Goal: Task Accomplishment & Management: Use online tool/utility

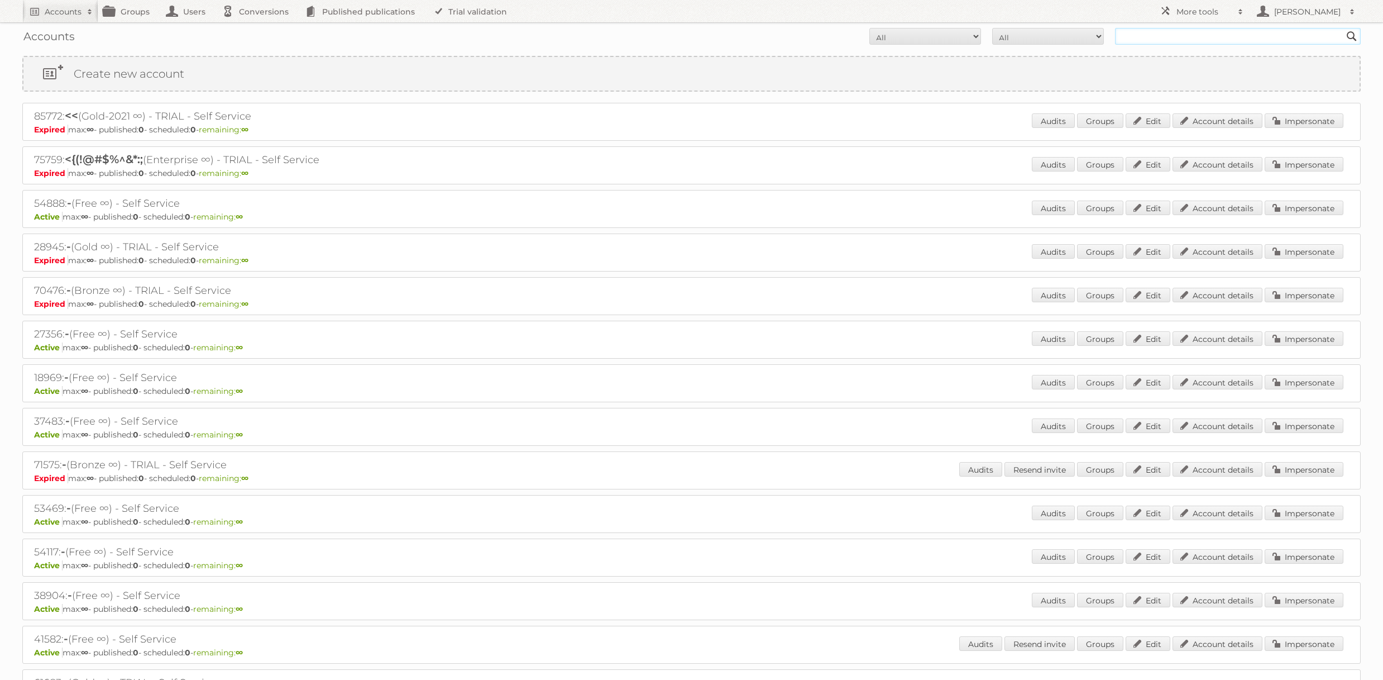
click at [1238, 37] on input "text" at bounding box center [1238, 36] width 246 height 17
type input "[PERSON_NAME]"
click at [1344, 28] on input "Search" at bounding box center [1352, 36] width 17 height 17
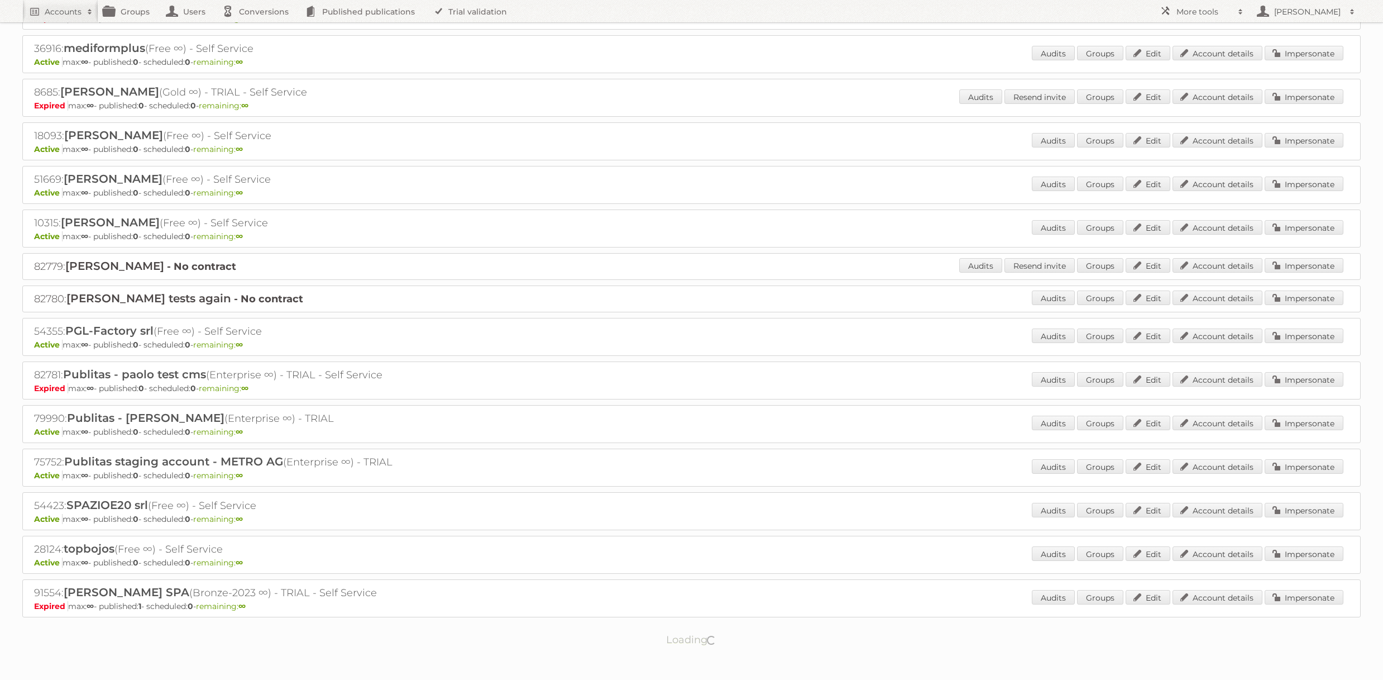
scroll to position [345, 0]
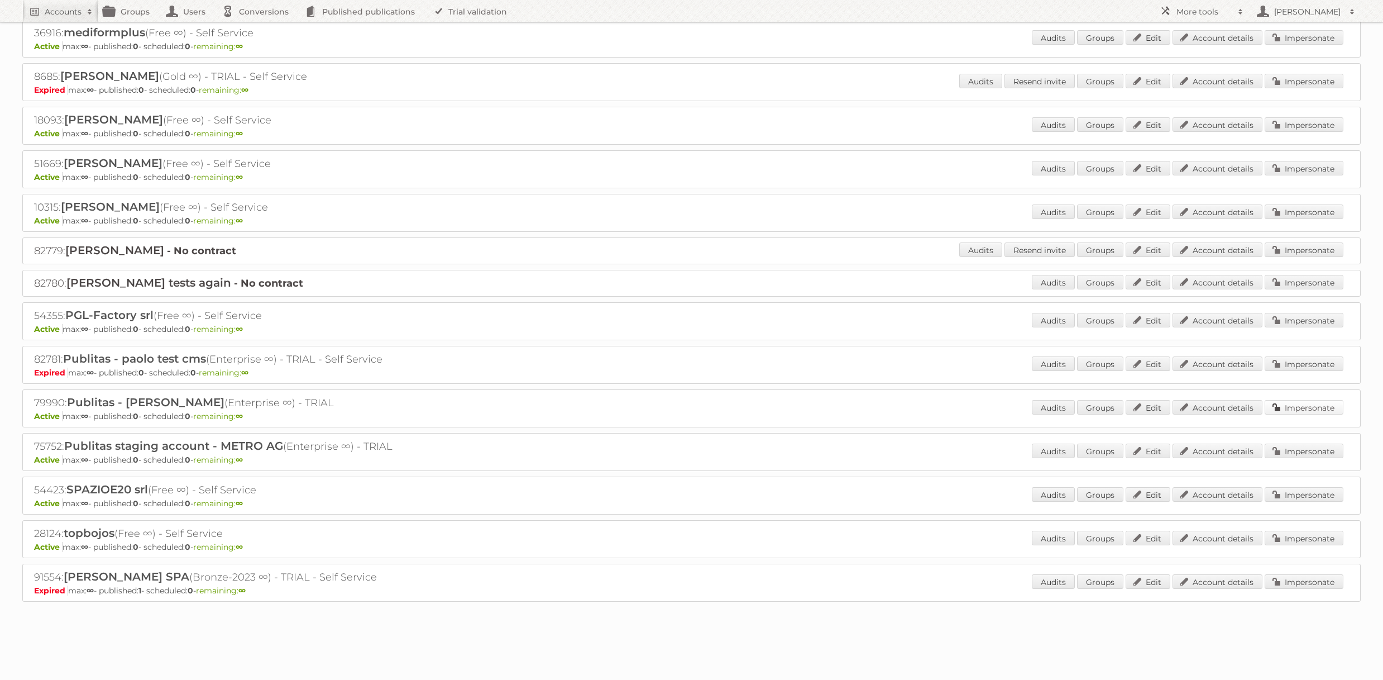
click at [1296, 409] on link "Impersonate" at bounding box center [1304, 407] width 79 height 15
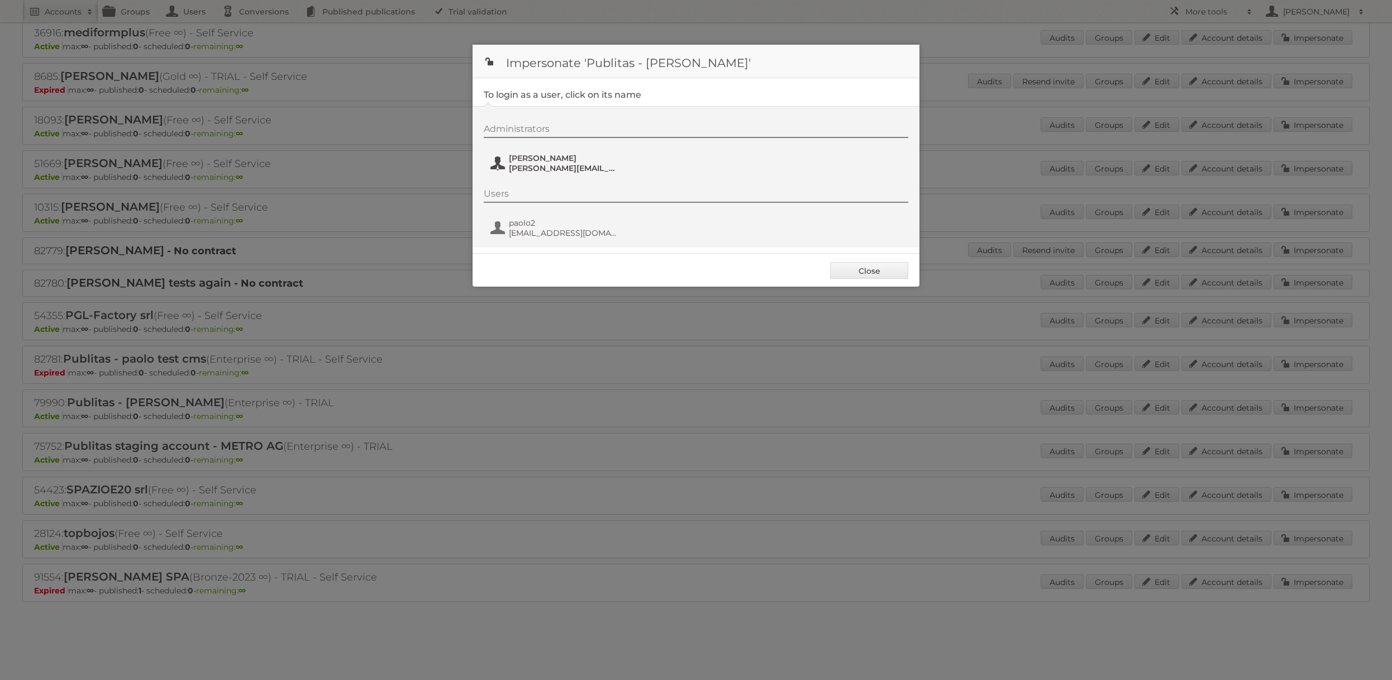
click at [585, 157] on span "[PERSON_NAME]" at bounding box center [563, 158] width 108 height 10
